Goal: Task Accomplishment & Management: Manage account settings

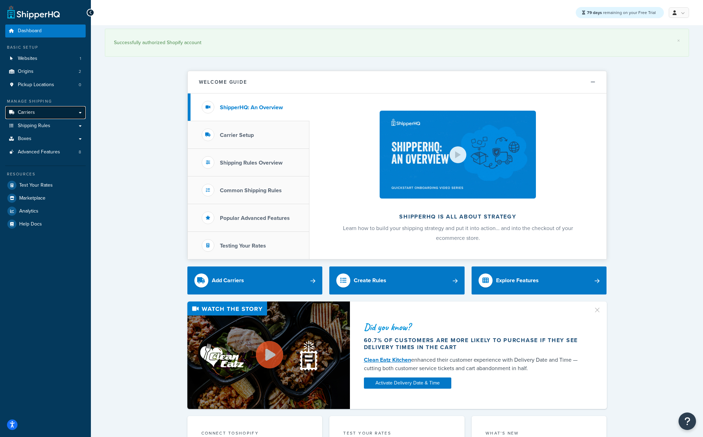
click at [50, 114] on link "Carriers" at bounding box center [45, 112] width 80 height 13
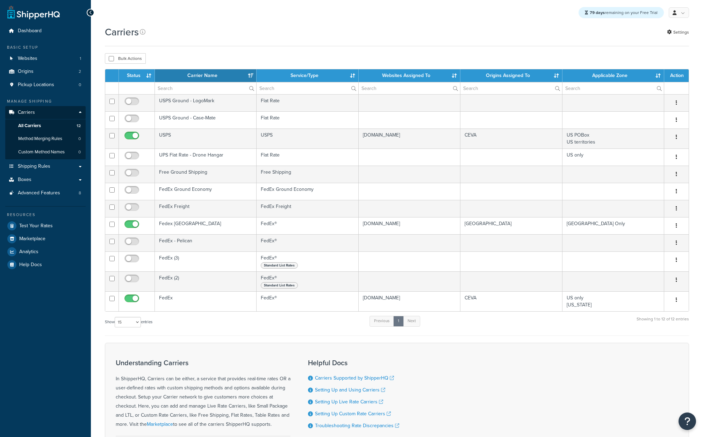
select select "15"
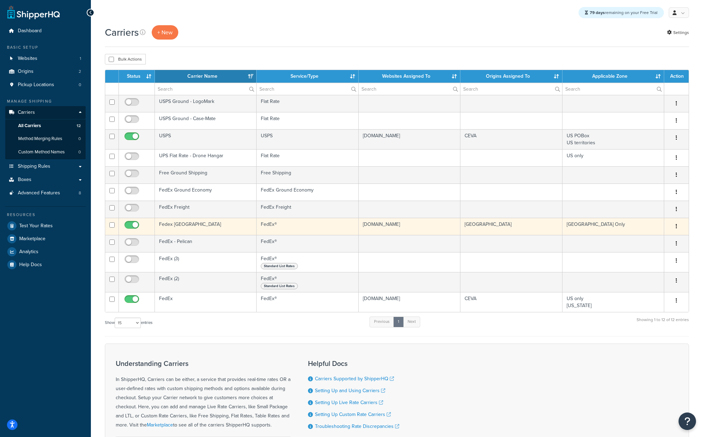
click at [211, 225] on td "Fedex Canada" at bounding box center [206, 226] width 102 height 17
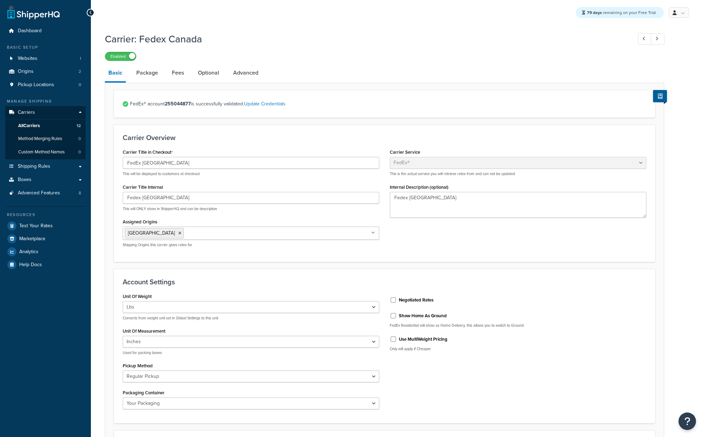
select select "fedEx"
select select "REGULAR_PICKUP"
select select "YOUR_PACKAGING"
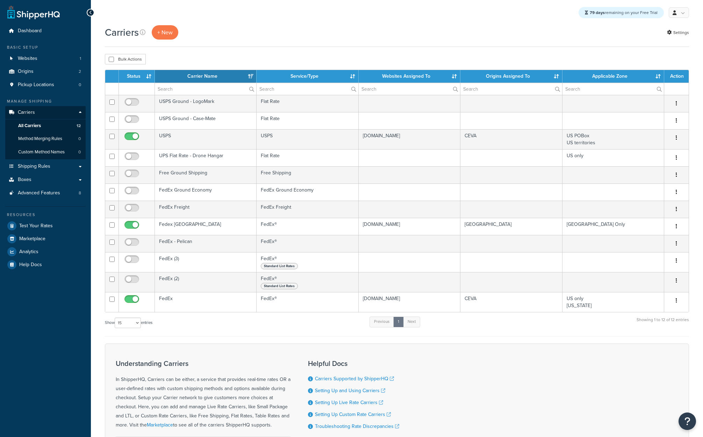
select select "15"
